Goal: Task Accomplishment & Management: Use online tool/utility

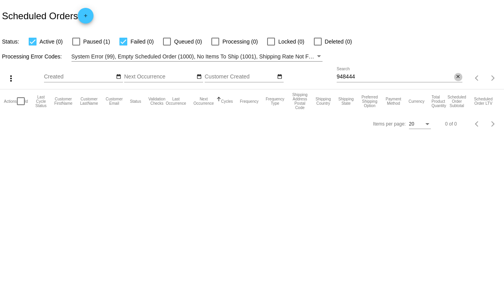
click at [458, 78] on mat-icon "close" at bounding box center [457, 77] width 5 height 6
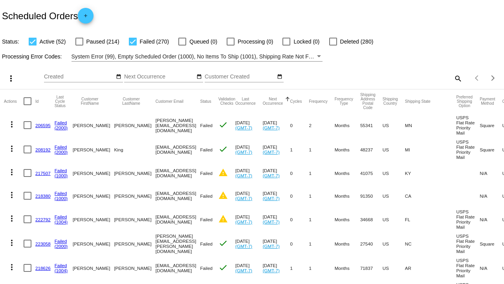
click at [29, 39] on div at bounding box center [33, 42] width 8 height 8
click at [32, 46] on input "Active (52)" at bounding box center [32, 46] width 0 height 0
checkbox input "false"
drag, startPoint x: 124, startPoint y: 128, endPoint x: 167, endPoint y: 126, distance: 43.6
click at [167, 126] on mat-cell "[PERSON_NAME][EMAIL_ADDRESS][DOMAIN_NAME]" at bounding box center [178, 125] width 45 height 24
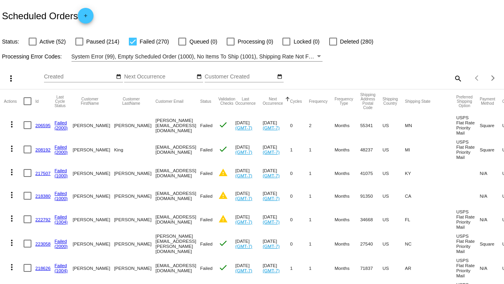
click at [156, 140] on mat-cell "[EMAIL_ADDRESS][DOMAIN_NAME]" at bounding box center [178, 149] width 45 height 24
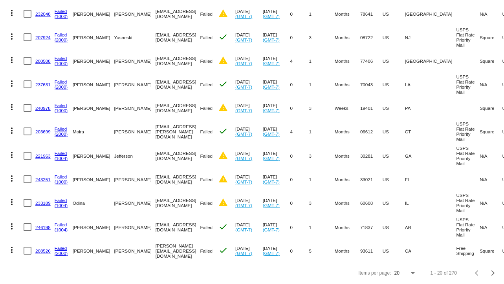
scroll to position [357, 0]
click at [409, 271] on div "Items per page:" at bounding box center [412, 273] width 7 height 5
click at [395, 272] on span "100" at bounding box center [399, 269] width 22 height 14
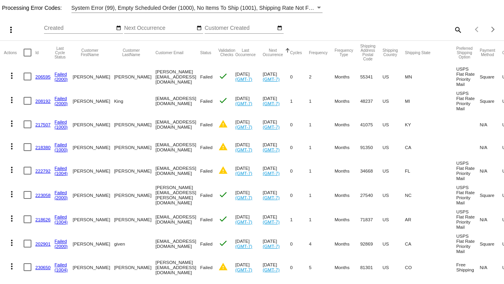
scroll to position [0, 0]
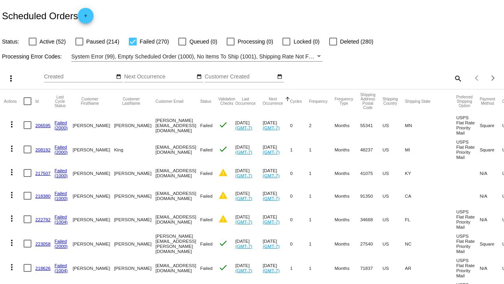
click at [317, 56] on div "Filter by Processing Error Codes" at bounding box center [318, 56] width 7 height 9
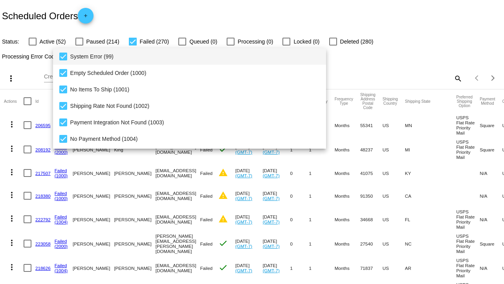
click at [357, 59] on div at bounding box center [252, 142] width 504 height 284
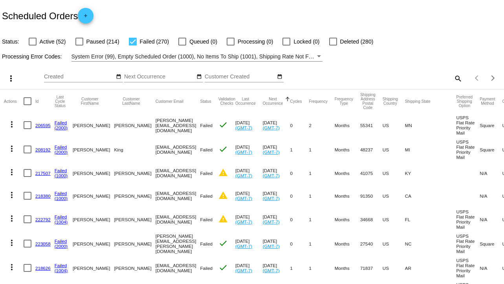
click at [11, 79] on mat-icon "more_vert" at bounding box center [10, 78] width 9 height 9
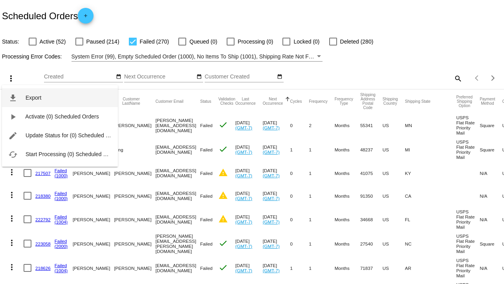
click at [27, 99] on span "Export" at bounding box center [34, 98] width 16 height 6
